Goal: Task Accomplishment & Management: Complete application form

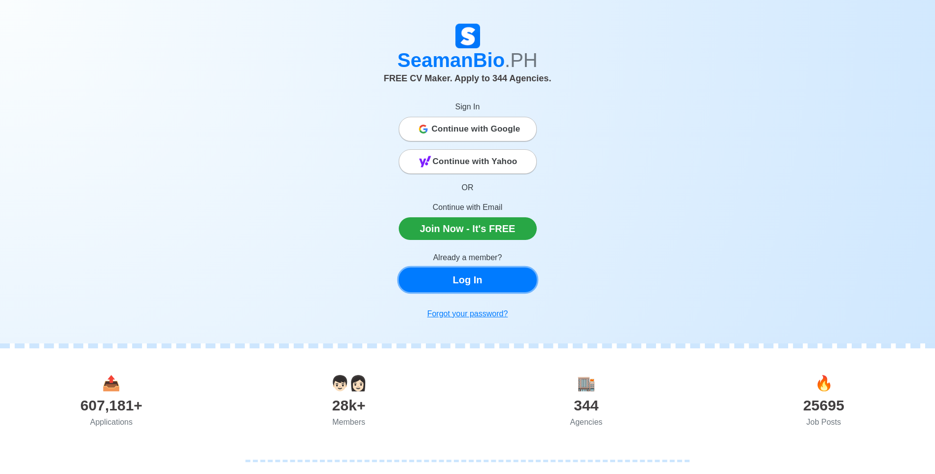
click at [478, 281] on link "Log In" at bounding box center [468, 280] width 138 height 25
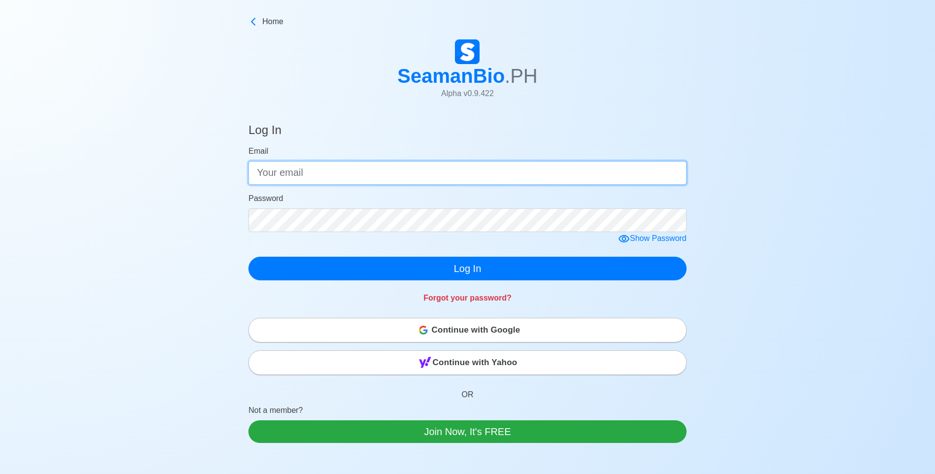
click at [296, 171] on input "Email" at bounding box center [467, 173] width 438 height 24
click at [338, 173] on input "Email" at bounding box center [467, 173] width 438 height 24
type input "g"
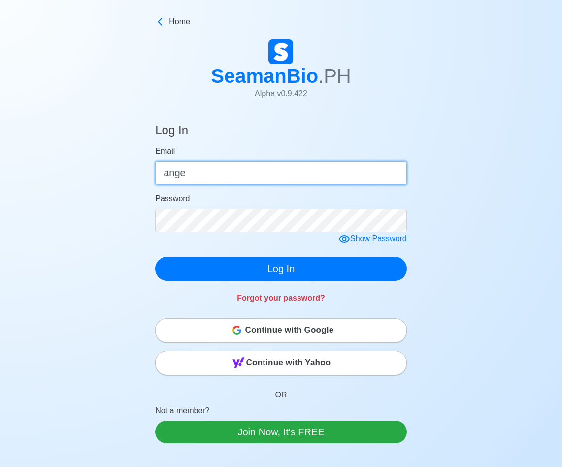
type input "ange"
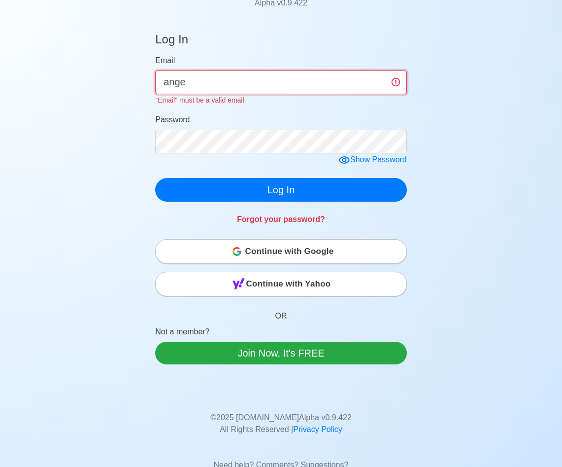
scroll to position [99, 0]
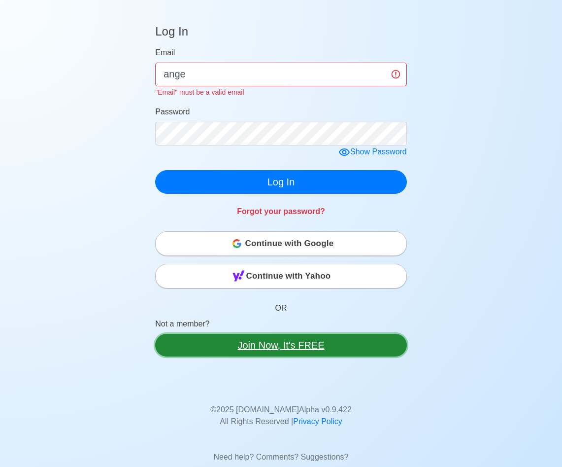
click at [274, 345] on link "Join Now, It's FREE" at bounding box center [281, 345] width 252 height 23
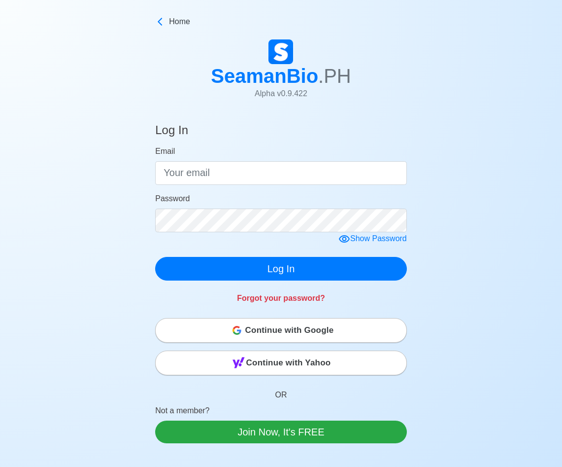
scroll to position [99, 0]
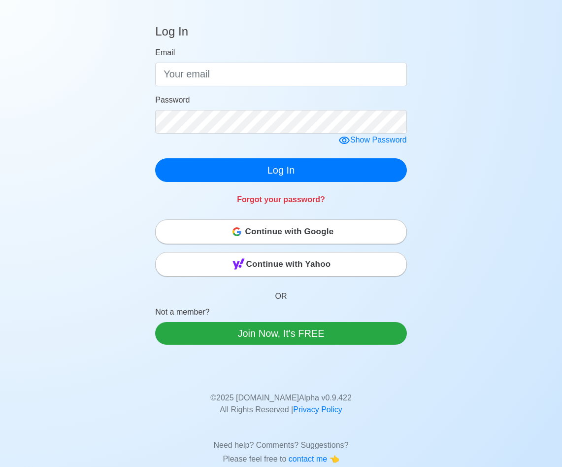
click at [283, 233] on span "Continue with Google" at bounding box center [289, 232] width 89 height 20
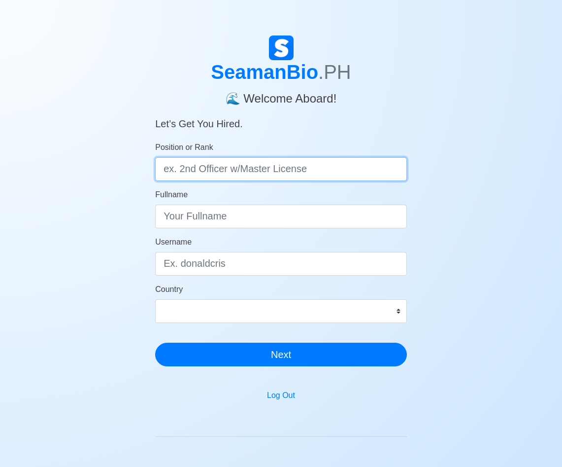
click at [218, 176] on input "Position or Rank" at bounding box center [281, 169] width 252 height 24
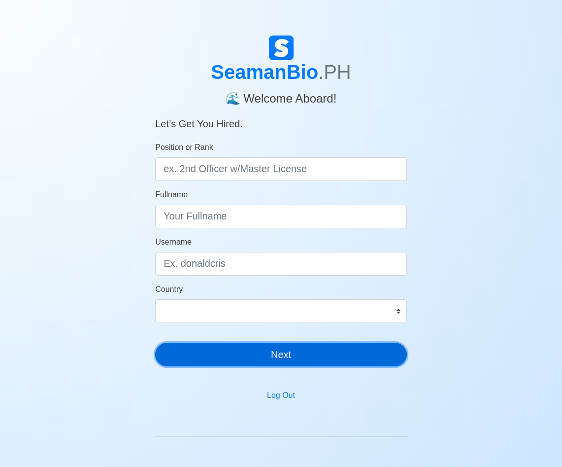
click at [327, 357] on button "Next" at bounding box center [281, 354] width 252 height 24
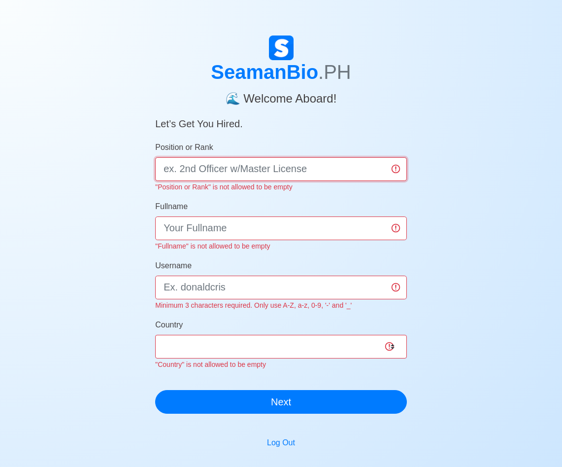
click at [255, 170] on input "Position or Rank" at bounding box center [281, 169] width 252 height 24
type input "r"
type input "RECRUITTER"
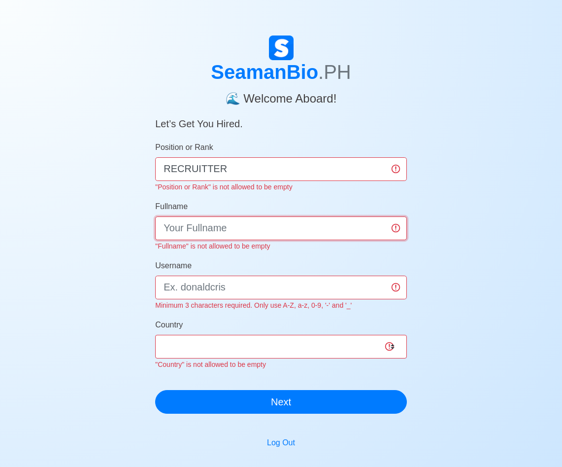
click at [209, 225] on input "Fullname" at bounding box center [281, 228] width 252 height 24
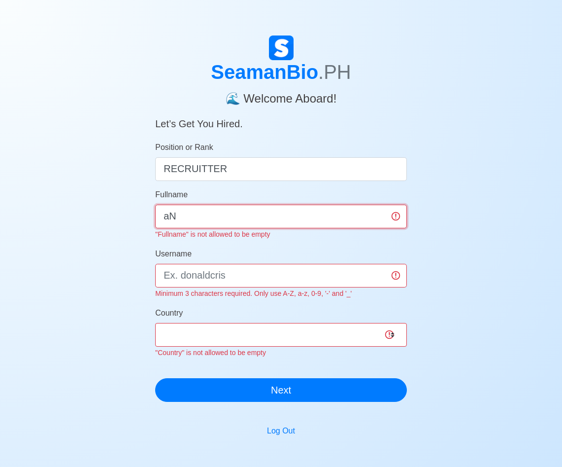
type input "a"
type input "ANGEL VELA"
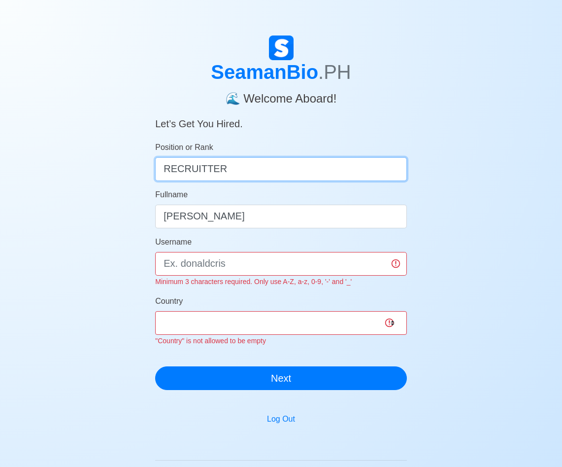
drag, startPoint x: 253, startPoint y: 170, endPoint x: 156, endPoint y: 164, distance: 97.2
click at [156, 164] on input "RECRUITTER" at bounding box center [281, 169] width 252 height 24
paste input "MENT"
type input "RECRUITMENT"
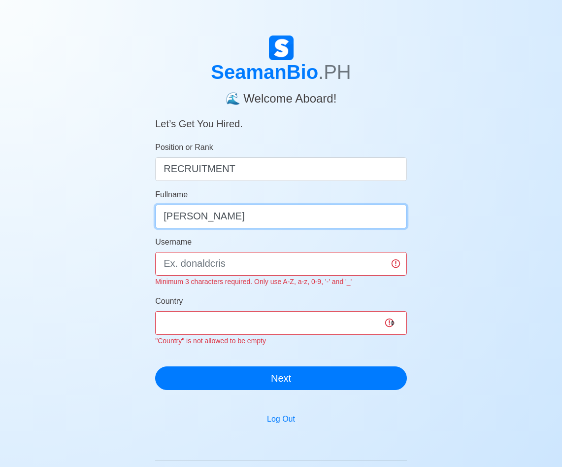
click at [245, 220] on input "ANGEL VELA" at bounding box center [281, 216] width 252 height 24
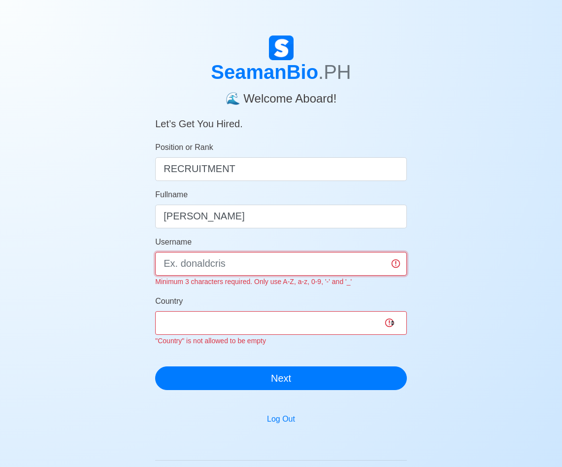
click at [223, 264] on input "Username" at bounding box center [281, 264] width 252 height 24
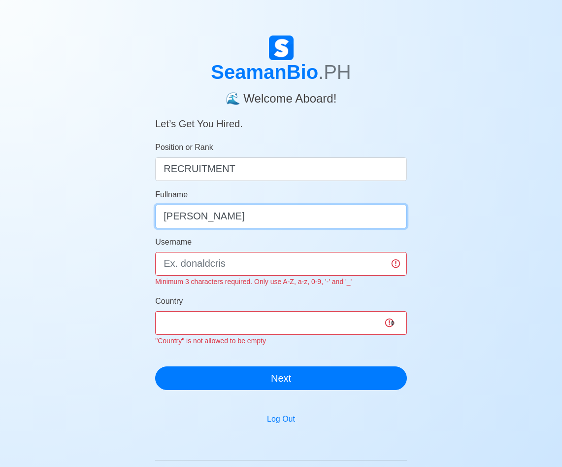
drag, startPoint x: 260, startPoint y: 220, endPoint x: 197, endPoint y: 214, distance: 63.3
click at [197, 214] on input "ANGEL VELA" at bounding box center [281, 216] width 252 height 24
type input "ANGEL"
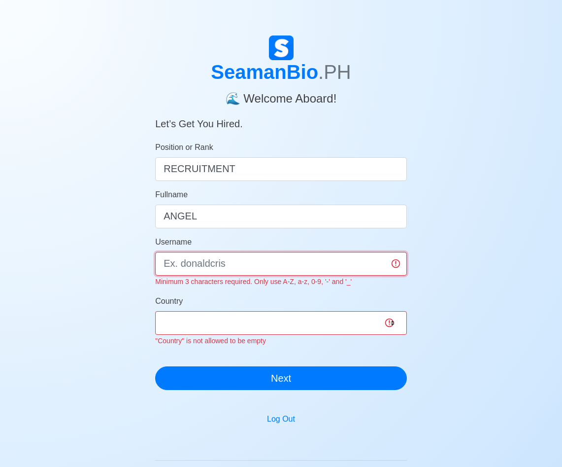
click at [227, 264] on input "Username" at bounding box center [281, 264] width 252 height 24
paste input "VELA"
type input "VELA"
click at [429, 273] on div "SeamanBio .PH 🌊 Welcome Aboard! Let’s Get You Hired. Position or Rank RECRUITME…" at bounding box center [281, 306] width 562 height 543
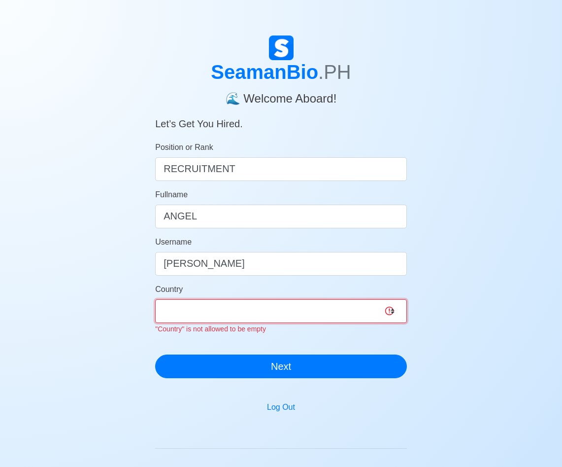
click at [212, 309] on select "Afghanistan Åland Islands Albania Algeria American Samoa Andorra Angola Anguill…" at bounding box center [281, 311] width 252 height 24
click at [155, 299] on select "Afghanistan Åland Islands Albania Algeria American Samoa Andorra Angola Anguill…" at bounding box center [281, 311] width 252 height 24
drag, startPoint x: 364, startPoint y: 310, endPoint x: 348, endPoint y: 304, distance: 16.4
click at [364, 310] on select "Afghanistan Åland Islands Albania Algeria American Samoa Andorra Angola Anguill…" at bounding box center [281, 311] width 252 height 24
select select "PH"
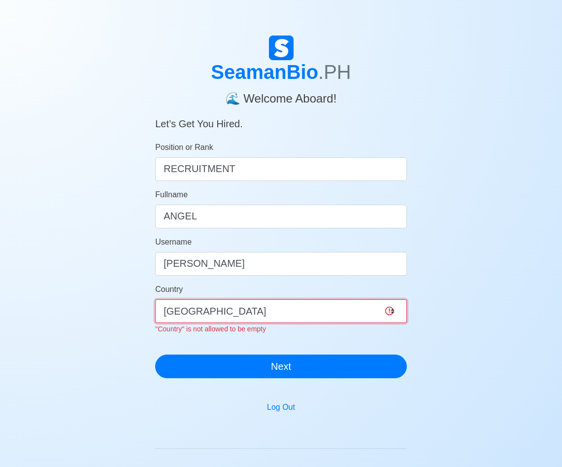
click at [155, 299] on select "Afghanistan Åland Islands Albania Algeria American Samoa Andorra Angola Anguill…" at bounding box center [281, 311] width 252 height 24
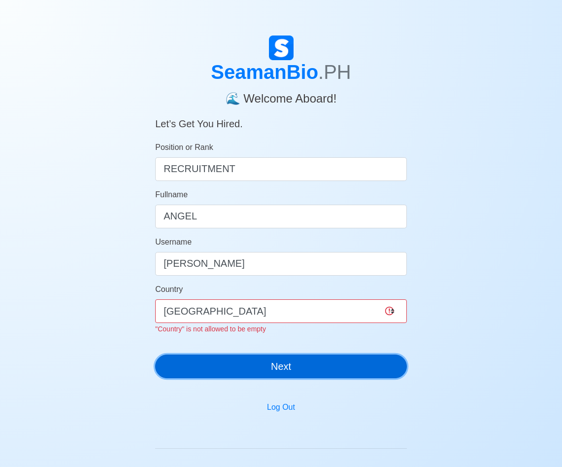
click at [257, 372] on div "SeamanBio .PH 🌊 Welcome Aboard! Let’s Get You Hired. Position or Rank RECRUITME…" at bounding box center [281, 210] width 252 height 350
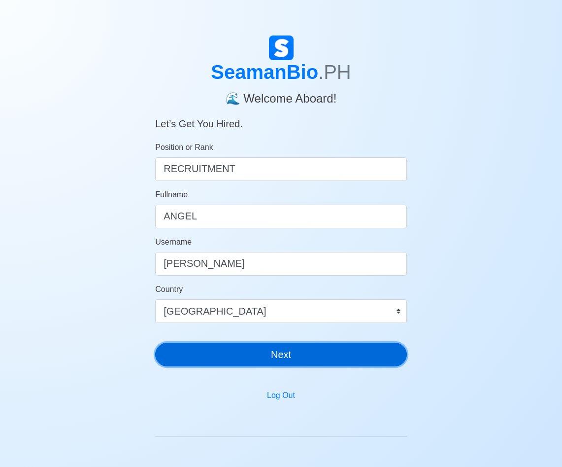
click at [262, 352] on button "Next" at bounding box center [281, 354] width 252 height 24
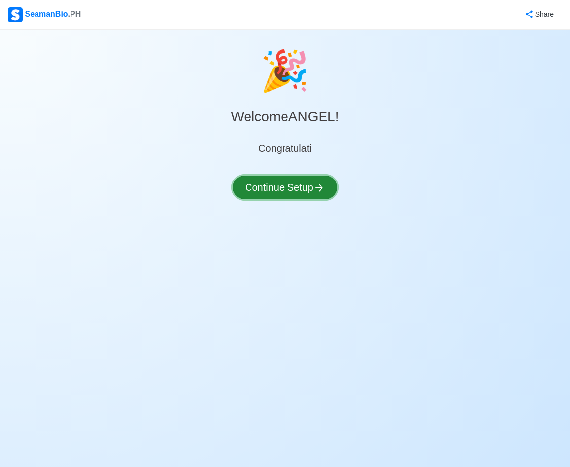
click at [295, 186] on button "Continue Setup" at bounding box center [285, 187] width 104 height 24
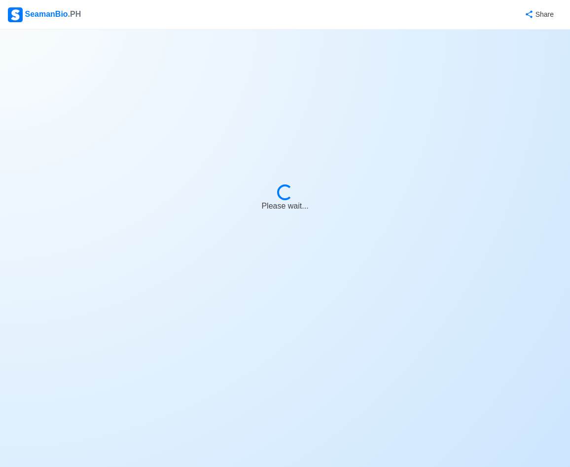
select select "Visible for Hiring"
select select "PH"
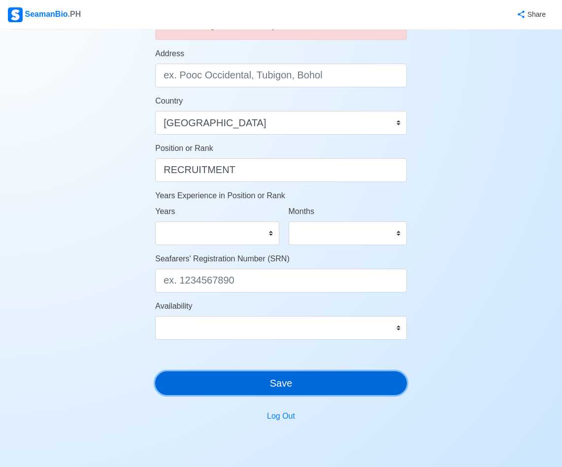
click at [314, 390] on button "Save" at bounding box center [281, 383] width 252 height 24
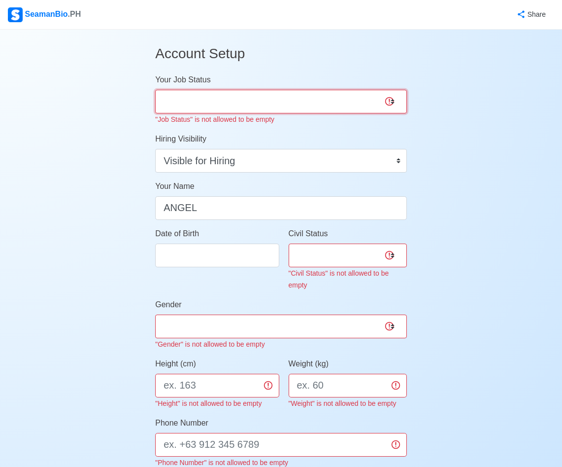
click at [218, 101] on select "Onboard Actively Looking for Job Not Looking for Job" at bounding box center [281, 102] width 252 height 24
select select "Not Looking for Job"
click at [155, 90] on select "Onboard Actively Looking for Job Not Looking for Job" at bounding box center [281, 102] width 252 height 24
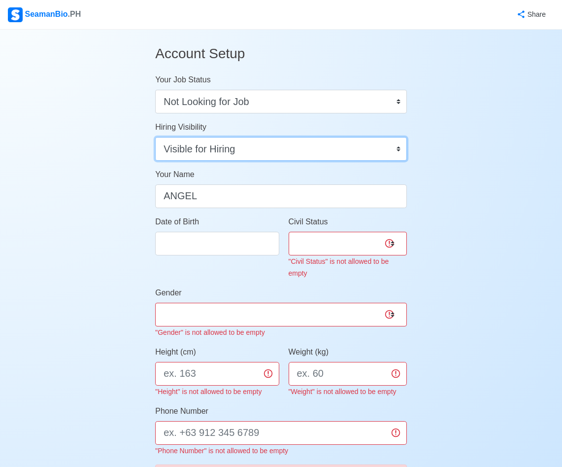
click at [270, 158] on select "Visible for Hiring Not Visible for Hiring" at bounding box center [281, 149] width 252 height 24
click at [369, 149] on select "Visible for Hiring Not Visible for Hiring" at bounding box center [281, 149] width 252 height 24
select select "Not Visible for Hiring"
click at [155, 137] on select "Visible for Hiring Not Visible for Hiring" at bounding box center [281, 149] width 252 height 24
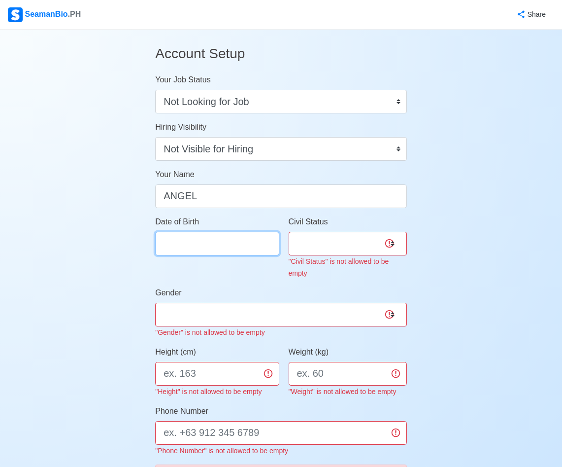
select select "****"
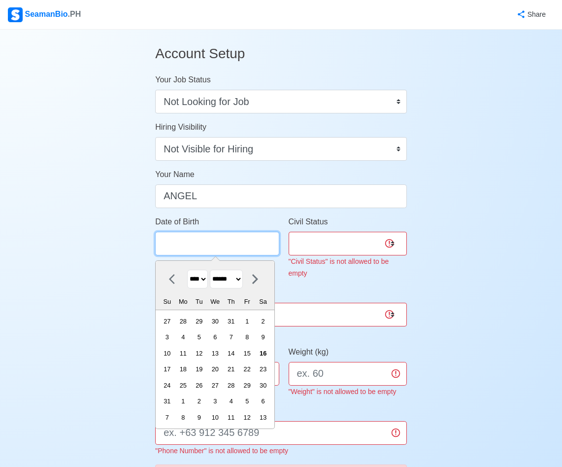
click at [248, 248] on input "Date of Birth" at bounding box center [217, 244] width 124 height 24
click at [241, 279] on select "******* ******** ***** ***** *** **** **** ****** ********* ******* ******** **…" at bounding box center [226, 279] width 33 height 19
select select "***"
click at [214, 270] on select "******* ******** ***** ***** *** **** **** ****** ********* ******* ******** **…" at bounding box center [226, 279] width 33 height 19
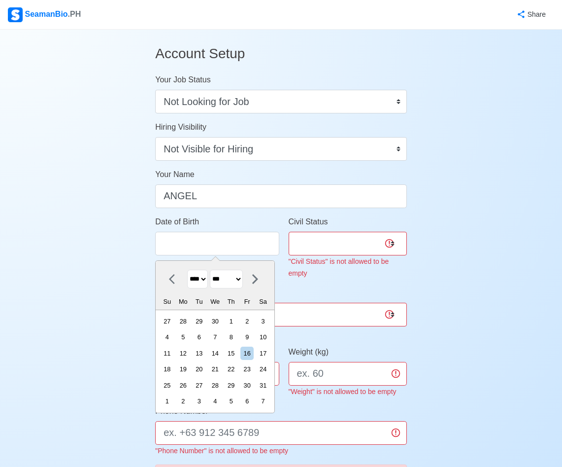
click at [208, 277] on select "**** **** **** **** **** **** **** **** **** **** **** **** **** **** **** ****…" at bounding box center [197, 279] width 21 height 19
select select "****"
click at [187, 270] on select "**** **** **** **** **** **** **** **** **** **** **** **** **** **** **** ****…" at bounding box center [197, 279] width 21 height 19
click at [253, 335] on div "11" at bounding box center [246, 336] width 13 height 13
type input "05/11/2001"
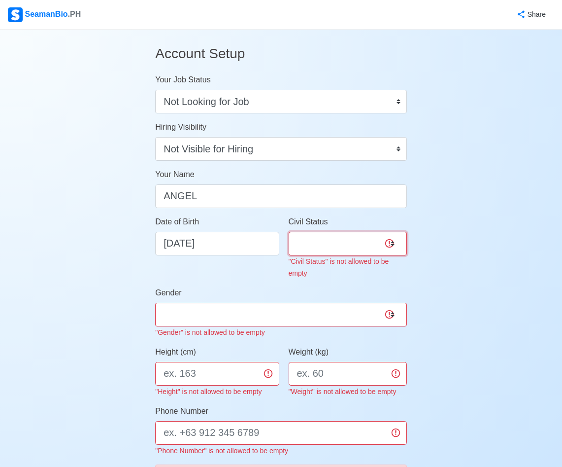
click at [368, 238] on select "Single Married Widowed Separated" at bounding box center [348, 244] width 118 height 24
select select "Single"
click at [289, 232] on select "Single Married Widowed Separated" at bounding box center [348, 244] width 118 height 24
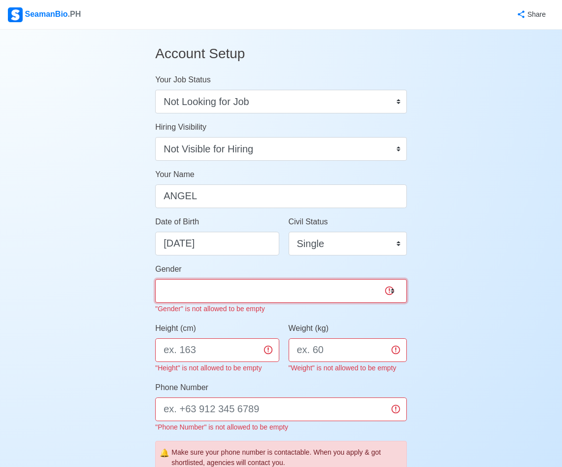
select select "Female"
click at [155, 279] on select "Male Female" at bounding box center [281, 291] width 252 height 24
click at [259, 348] on input "Height (cm)" at bounding box center [217, 350] width 124 height 24
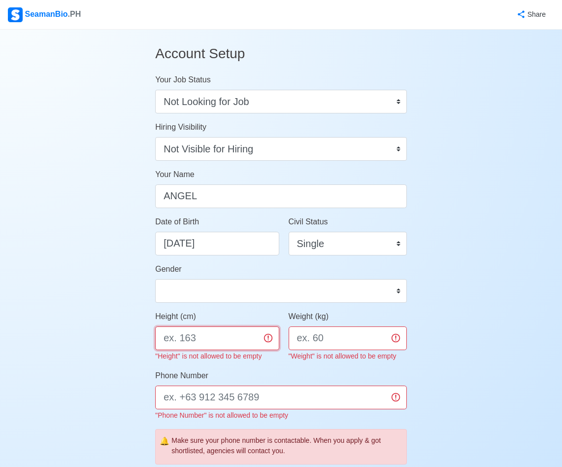
click at [265, 335] on input "Height (cm)" at bounding box center [217, 338] width 124 height 24
type input "157"
click at [341, 337] on input "Weight (kg)" at bounding box center [348, 338] width 118 height 24
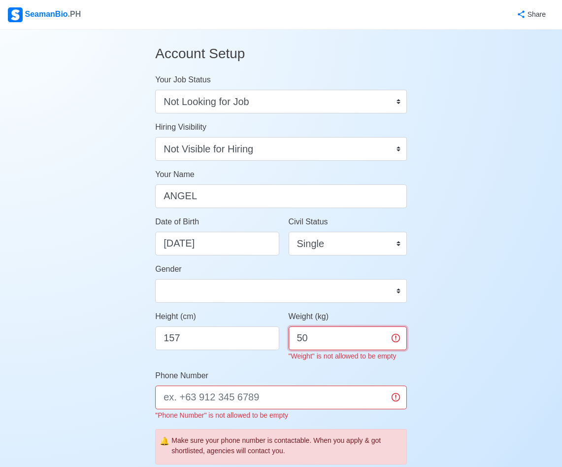
type input "50"
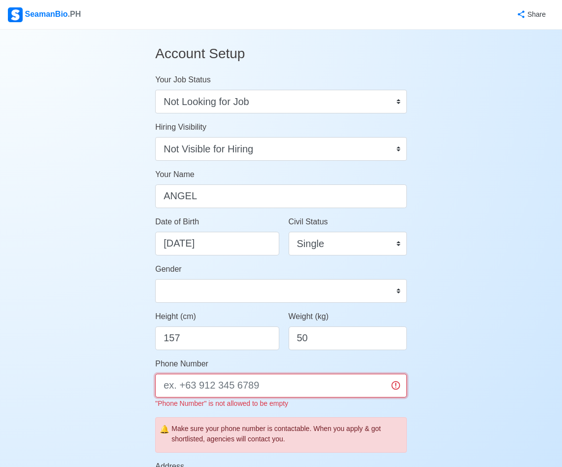
click at [288, 384] on input "Phone Number" at bounding box center [281, 385] width 252 height 24
click at [248, 384] on input "Phone Number" at bounding box center [281, 385] width 252 height 24
paste input "09209695776"
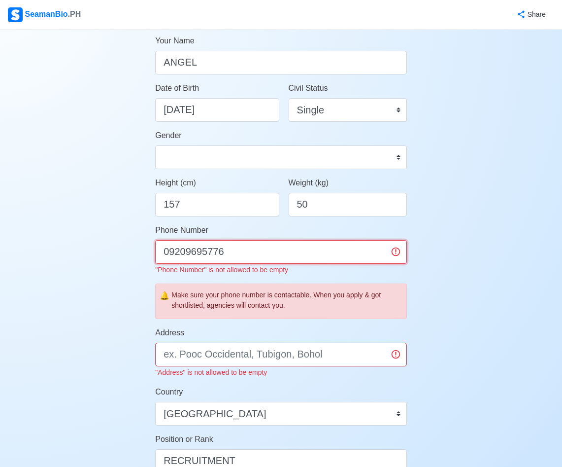
scroll to position [148, 0]
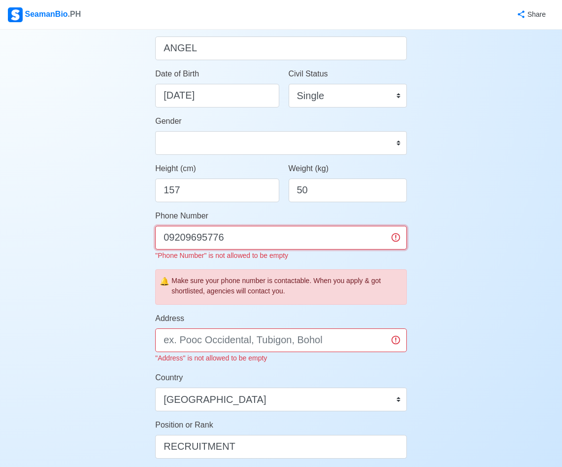
type input "09209695776"
drag, startPoint x: 412, startPoint y: 253, endPoint x: 400, endPoint y: 255, distance: 12.5
click at [412, 254] on main "Account Setup Your Job Status Onboard Actively Looking for Job Not Looking for …" at bounding box center [281, 337] width 267 height 911
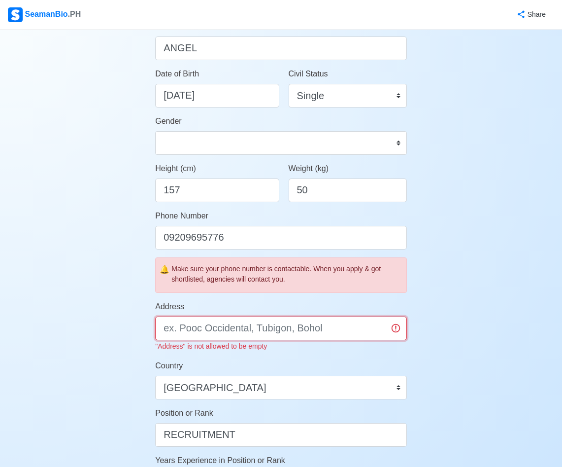
click at [258, 330] on input "Address" at bounding box center [281, 328] width 252 height 24
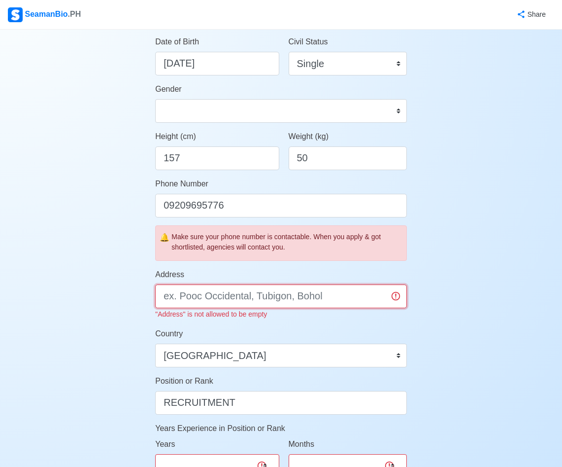
scroll to position [197, 0]
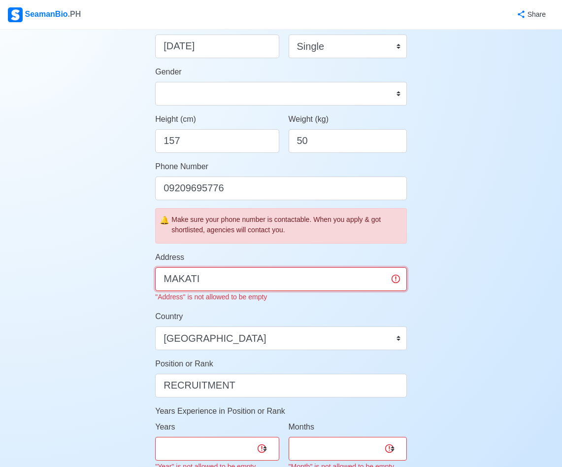
type input "MAKATI"
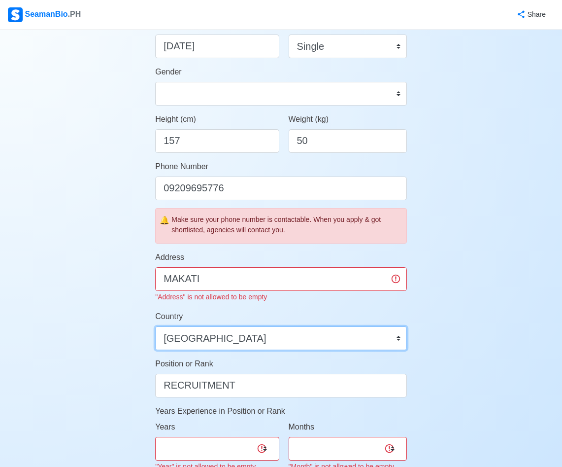
click at [256, 343] on form "Your Job Status Onboard Actively Looking for Job Not Looking for Job Hiring Vis…" at bounding box center [281, 255] width 252 height 757
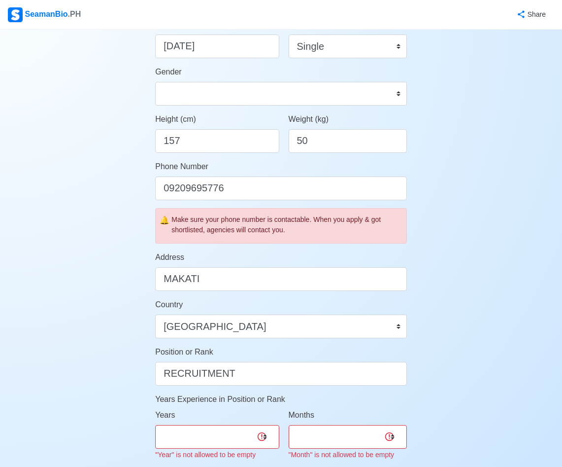
click at [436, 309] on div "Account Setup Your Job Status Onboard Actively Looking for Job Not Looking for …" at bounding box center [281, 275] width 562 height 887
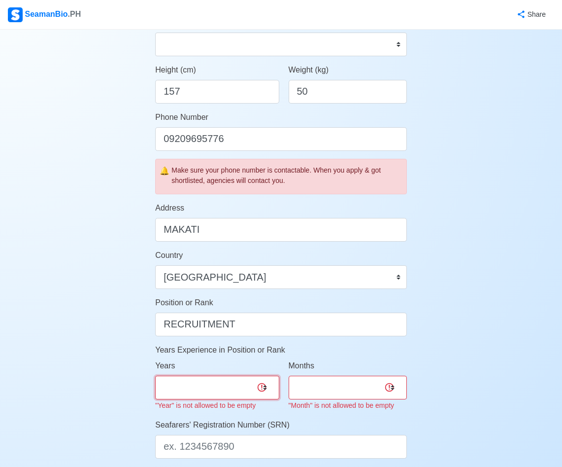
click at [266, 391] on select "0 1 2 3 4 5 6 7 8 9 10 11 12 13 14 15 16 17 18 19 20 21 22 23 24 25 26 27 28 29…" at bounding box center [217, 387] width 124 height 24
select select "24"
click at [155, 375] on select "0 1 2 3 4 5 6 7 8 9 10 11 12 13 14 15 16 17 18 19 20 21 22 23 24 25 26 27 28 29…" at bounding box center [217, 387] width 124 height 24
drag, startPoint x: 266, startPoint y: 391, endPoint x: 259, endPoint y: 381, distance: 11.6
click at [266, 391] on select "0 1 2 3 4 5 6 7 8 9 10 11 12 13 14 15 16 17 18 19 20 21 22 23 24 25 26 27 28 29…" at bounding box center [217, 387] width 124 height 24
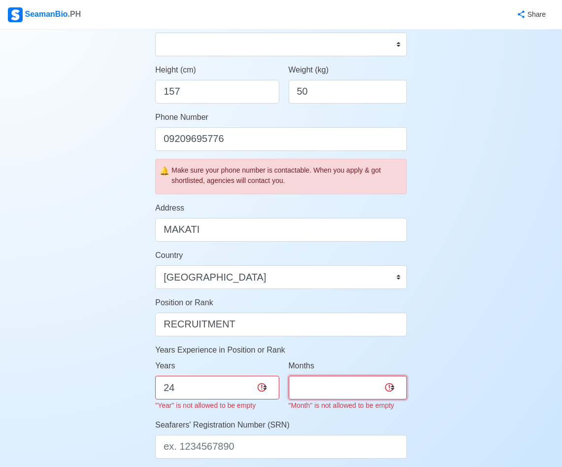
click at [378, 388] on select "0 1 2 3 4 5 6 7 8 9 10 11" at bounding box center [348, 387] width 118 height 24
select select "2"
click at [289, 375] on select "0 1 2 3 4 5 6 7 8 9 10 11" at bounding box center [348, 387] width 118 height 24
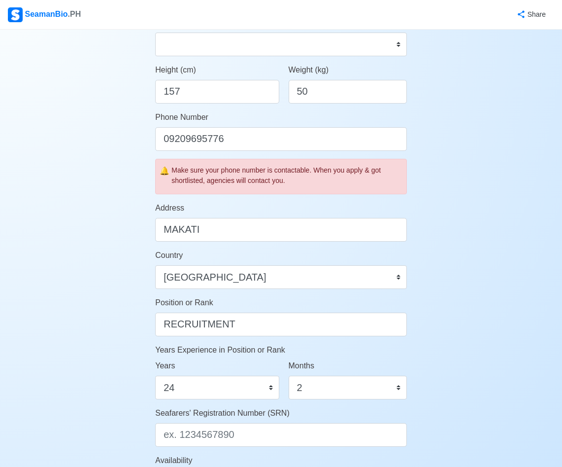
click at [491, 321] on div "Account Setup Your Job Status Onboard Actively Looking for Job Not Looking for …" at bounding box center [281, 220] width 562 height 875
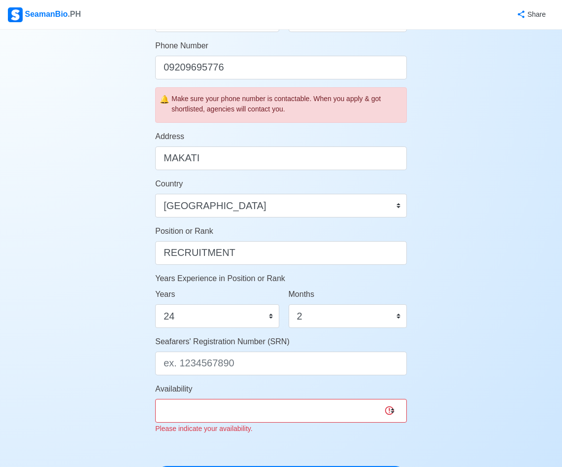
scroll to position [345, 0]
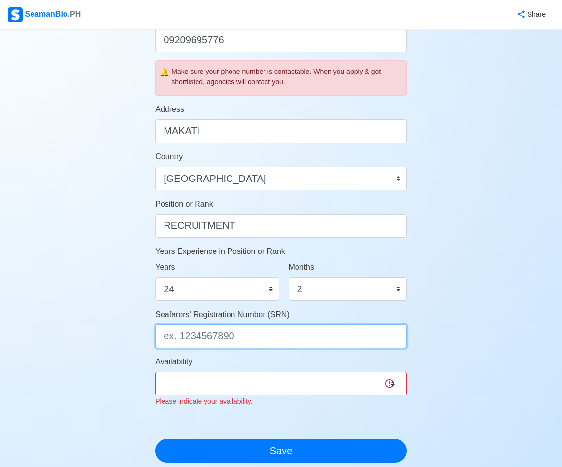
click at [267, 338] on input "Seafarers' Registration Number (SRN)" at bounding box center [281, 336] width 252 height 24
type input "D"
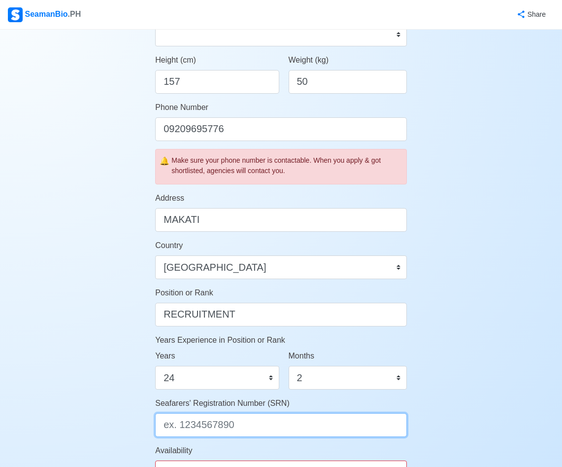
scroll to position [394, 0]
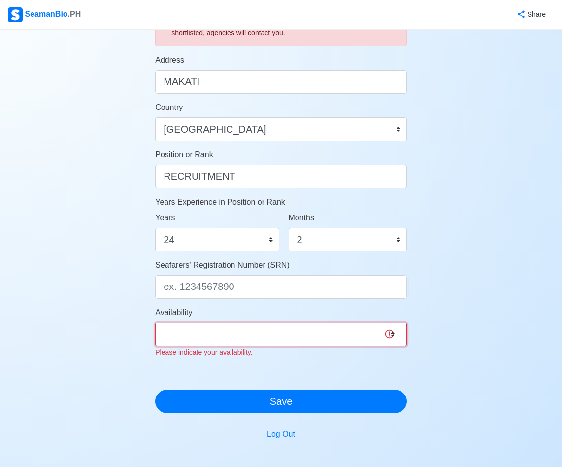
click at [263, 339] on select "Immediate Sep 2025 Oct 2025 Nov 2025 Dec 2025 Jan 2026 Feb 2026 Mar 2026 Apr 20…" at bounding box center [281, 334] width 252 height 24
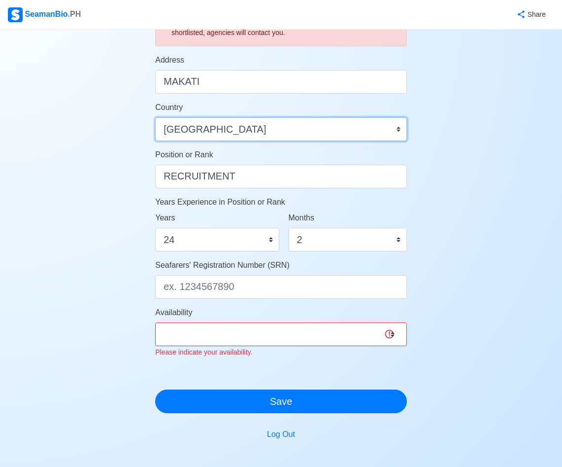
click at [379, 129] on select "Afghanistan Åland Islands Albania Algeria American Samoa Andorra Angola Anguill…" at bounding box center [281, 129] width 252 height 24
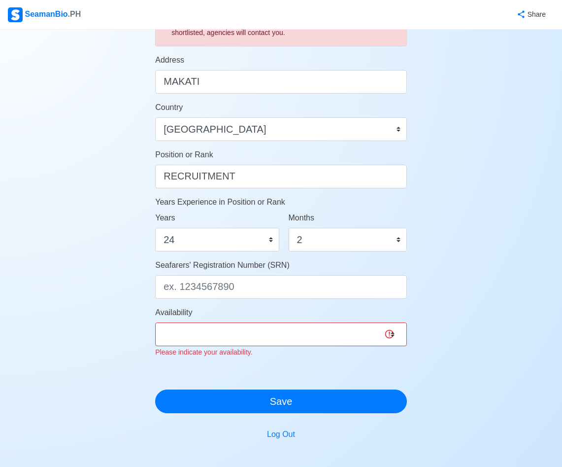
click at [478, 184] on div "Account Setup Your Job Status Onboard Actively Looking for Job Not Looking for …" at bounding box center [281, 72] width 562 height 875
drag, startPoint x: 311, startPoint y: 338, endPoint x: 288, endPoint y: 330, distance: 25.1
click at [312, 338] on select "Immediate Sep 2025 Oct 2025 Nov 2025 Dec 2025 Jan 2026 Feb 2026 Mar 2026 Apr 20…" at bounding box center [281, 334] width 252 height 24
select select "4102416000000"
click at [155, 322] on select "Immediate Sep 2025 Oct 2025 Nov 2025 Dec 2025 Jan 2026 Feb 2026 Mar 2026 Apr 20…" at bounding box center [281, 334] width 252 height 24
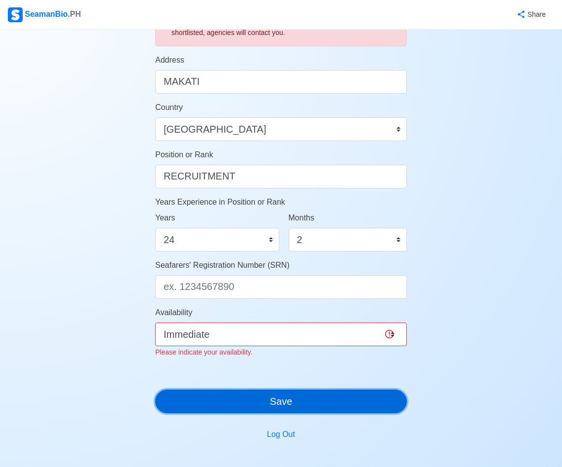
click at [249, 392] on button "Save" at bounding box center [281, 401] width 252 height 24
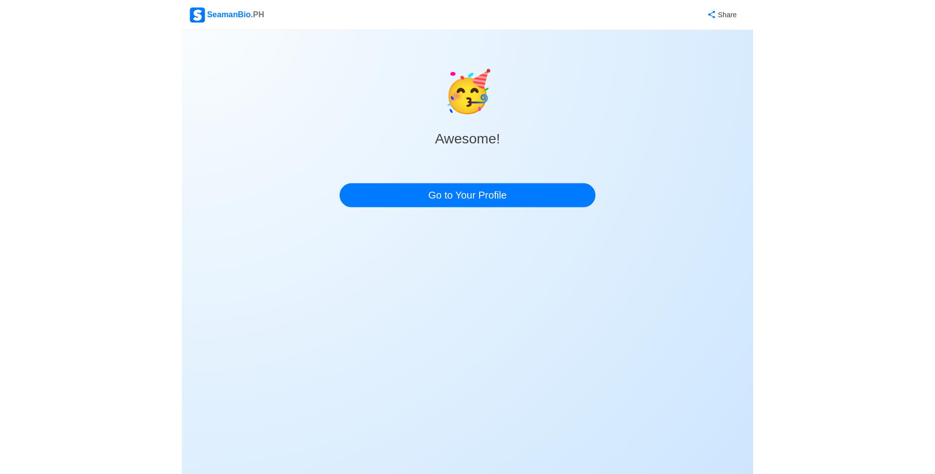
scroll to position [0, 0]
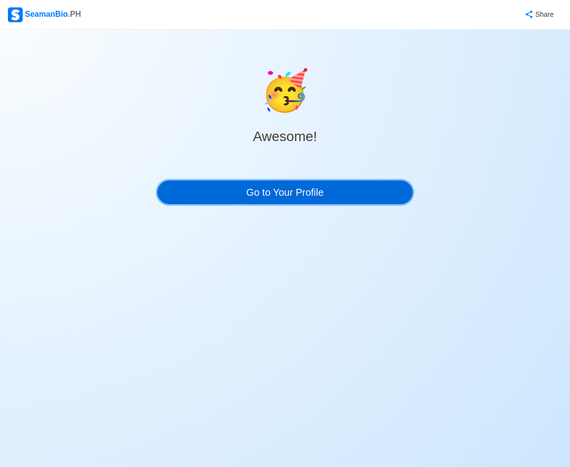
click at [391, 198] on link "Go to Your Profile" at bounding box center [284, 192] width 255 height 24
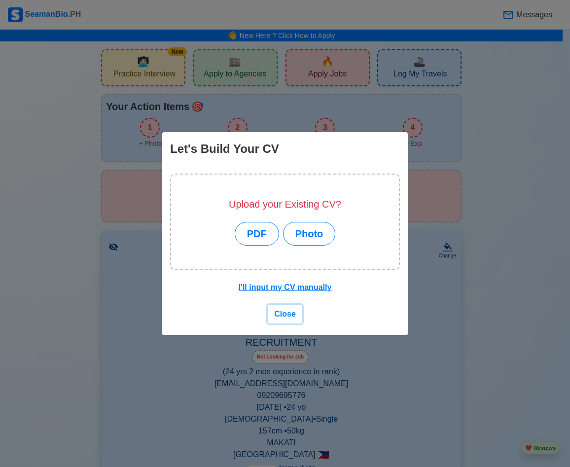
click at [286, 311] on span "Close" at bounding box center [285, 313] width 22 height 8
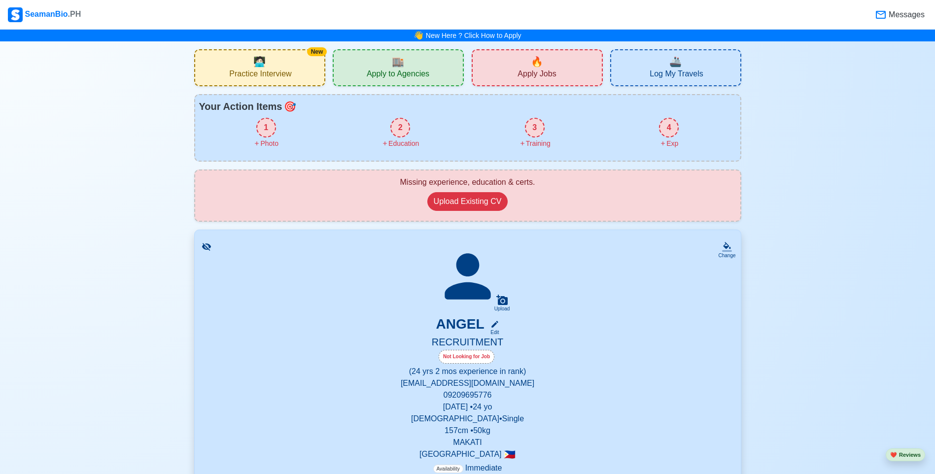
click at [569, 15] on span "Messages" at bounding box center [905, 15] width 38 height 12
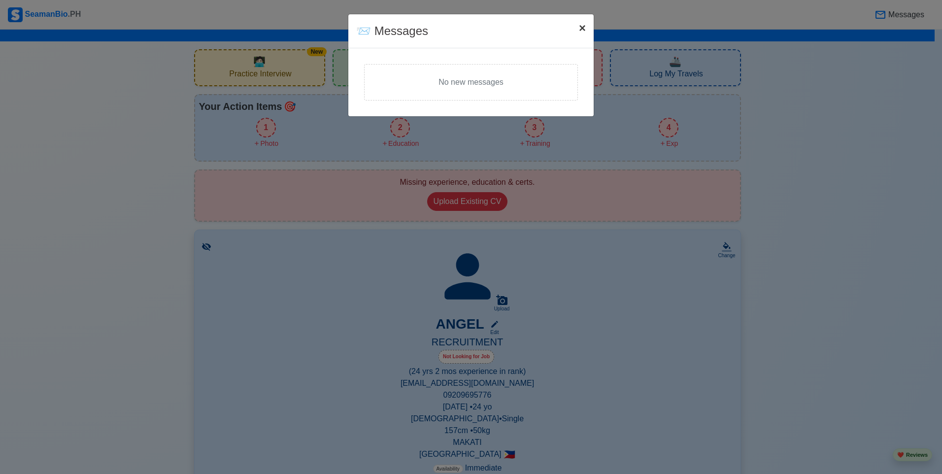
click at [569, 30] on span "×" at bounding box center [582, 27] width 7 height 13
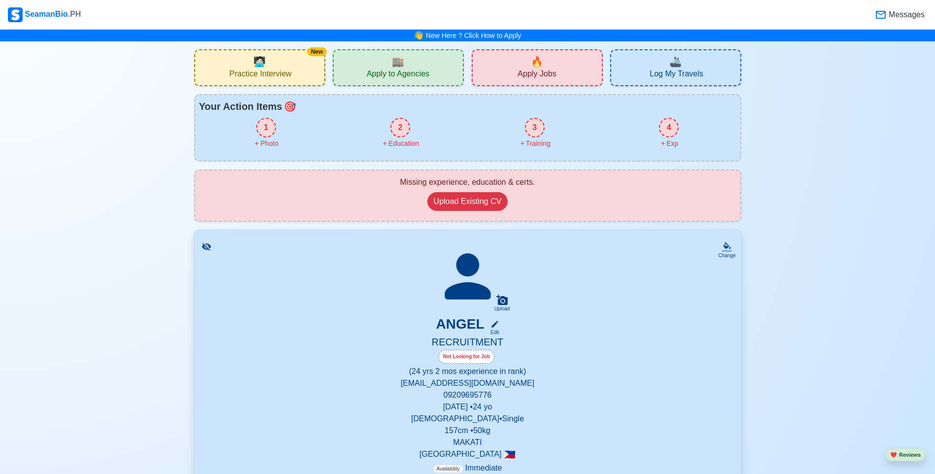
click at [271, 132] on div "1" at bounding box center [266, 128] width 20 height 20
click at [63, 14] on div "SeamanBio .PH" at bounding box center [44, 14] width 73 height 15
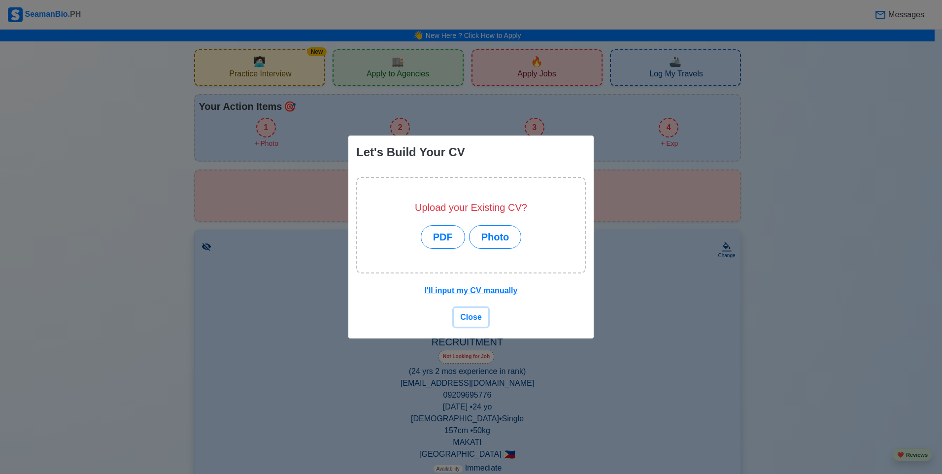
click at [472, 319] on span "Close" at bounding box center [471, 317] width 22 height 8
